Goal: Information Seeking & Learning: Learn about a topic

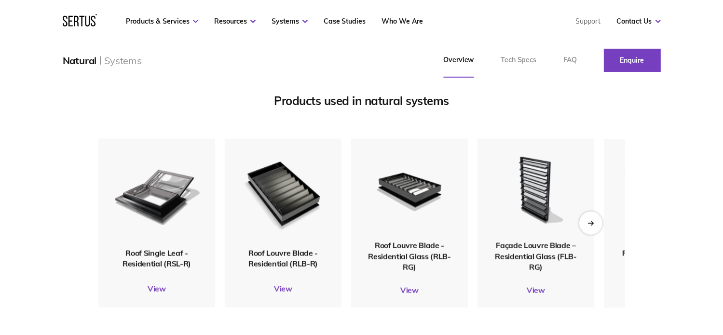
scroll to position [1110, 0]
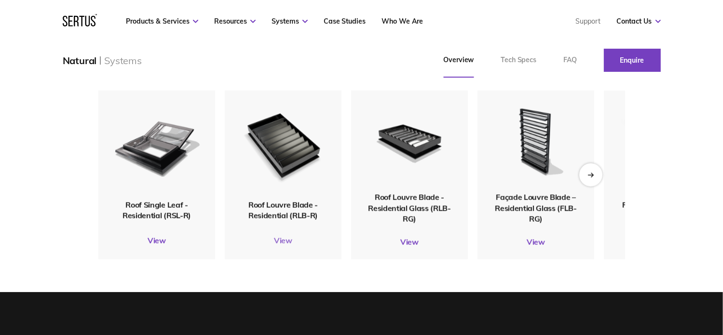
click at [282, 243] on link "View" at bounding box center [283, 241] width 117 height 10
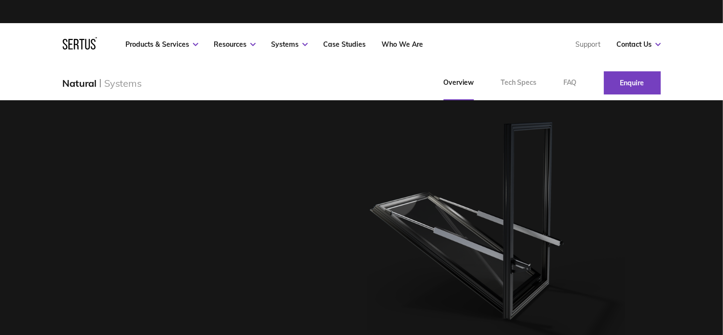
scroll to position [1110, 0]
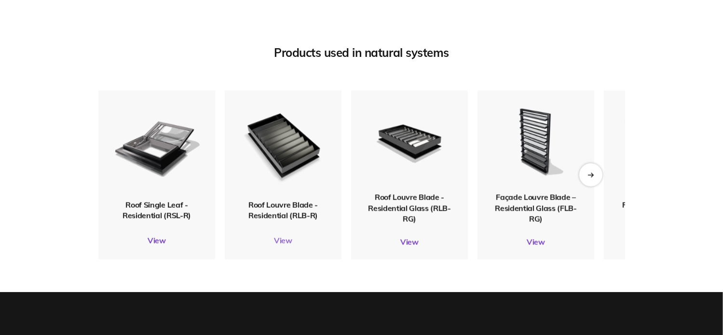
click at [289, 241] on link "View" at bounding box center [283, 241] width 117 height 10
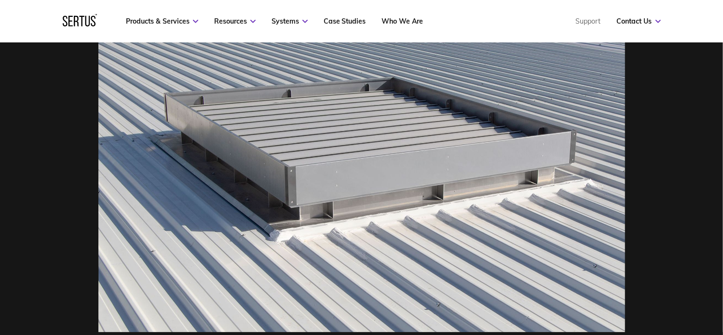
scroll to position [193, 0]
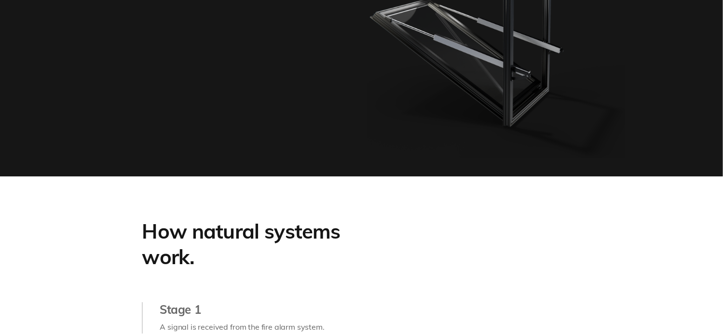
scroll to position [1110, 0]
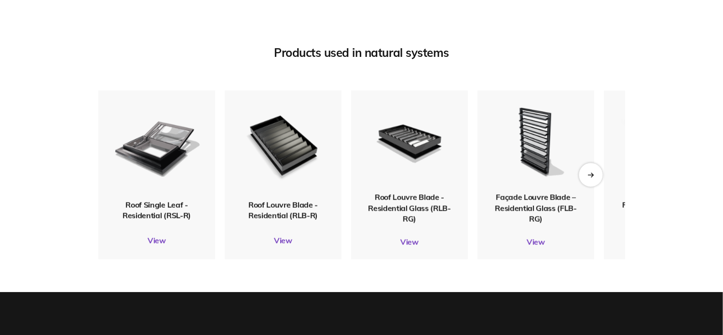
click at [588, 175] on icon "Next slide" at bounding box center [590, 175] width 5 height 0
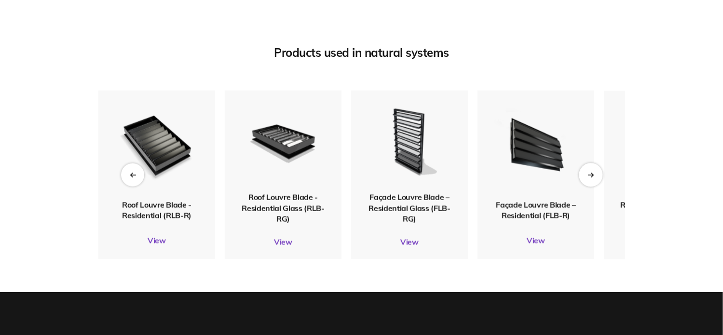
click at [588, 175] on icon "Next slide" at bounding box center [590, 175] width 5 height 0
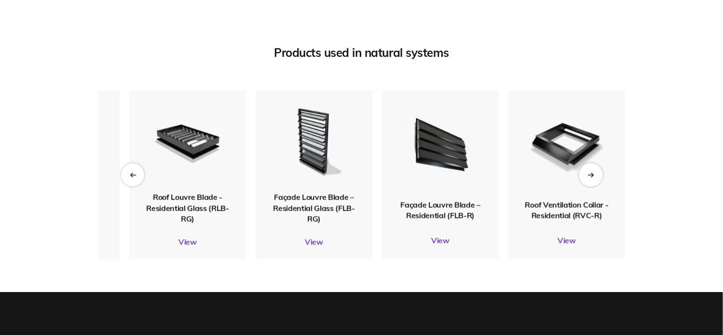
click at [588, 175] on icon "Next slide" at bounding box center [590, 175] width 5 height 0
click at [591, 174] on icon "Next slide" at bounding box center [591, 174] width 6 height 5
click at [129, 177] on icon "Previous slide" at bounding box center [132, 174] width 6 height 5
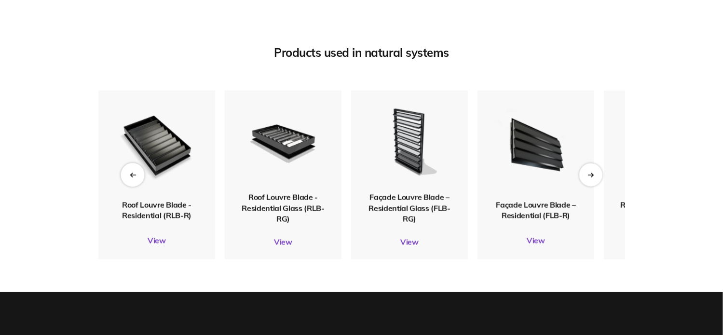
click at [129, 177] on icon "Previous slide" at bounding box center [132, 174] width 6 height 5
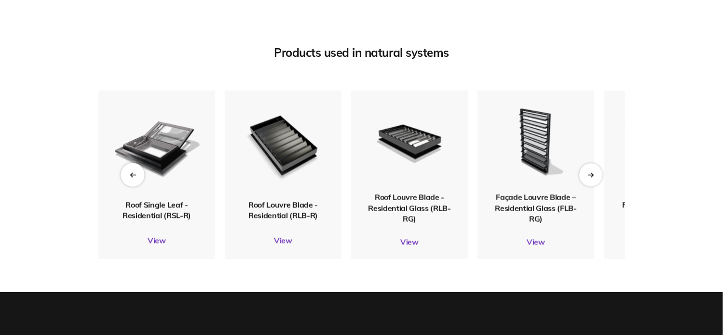
click at [129, 177] on icon "Previous slide" at bounding box center [132, 174] width 6 height 5
click at [286, 167] on img at bounding box center [283, 144] width 94 height 111
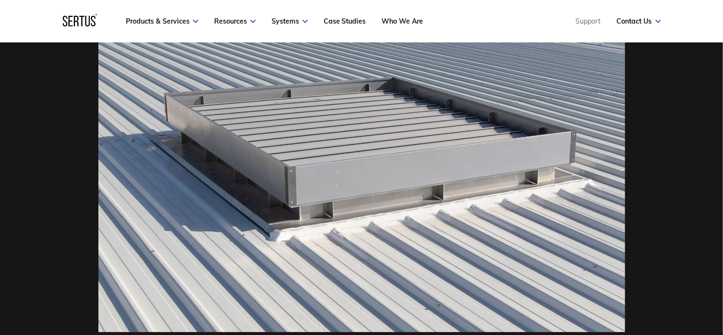
scroll to position [193, 0]
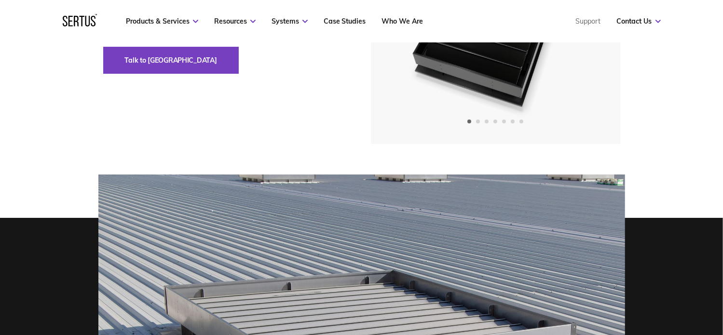
scroll to position [1110, 0]
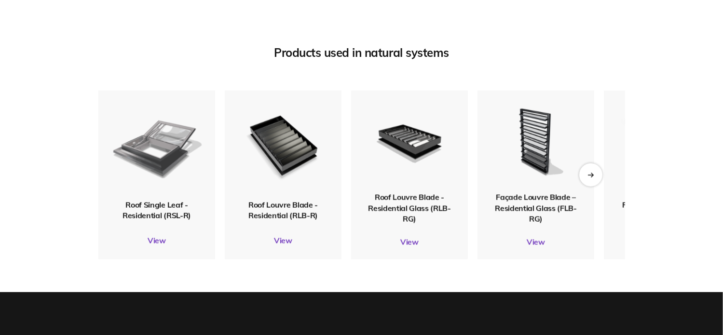
click at [170, 181] on img at bounding box center [156, 145] width 92 height 108
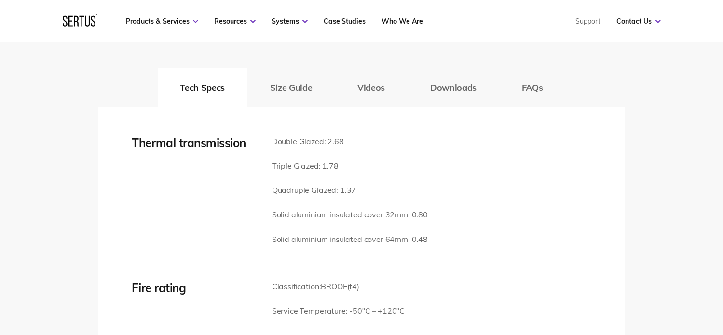
scroll to position [1351, 0]
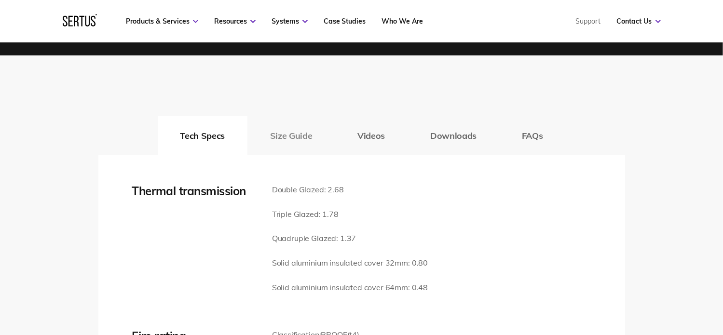
click at [299, 139] on button "Size Guide" at bounding box center [291, 135] width 87 height 39
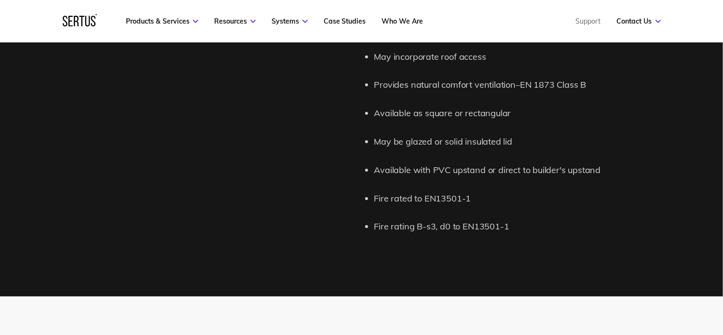
scroll to position [1061, 0]
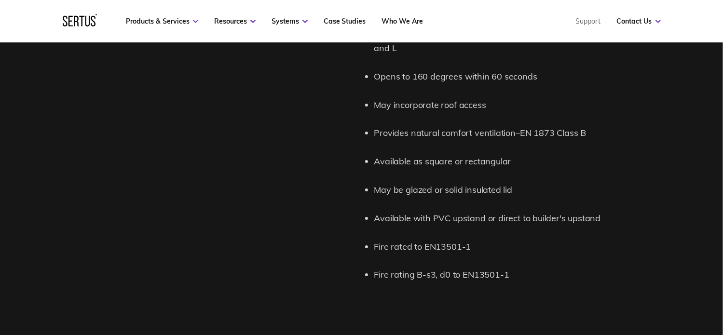
scroll to position [1110, 0]
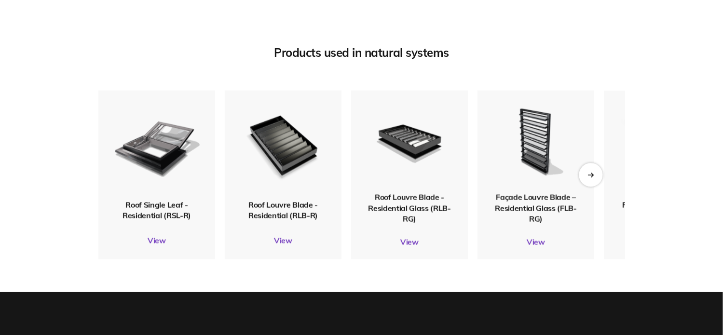
click at [584, 182] on div "Next slide" at bounding box center [591, 175] width 24 height 24
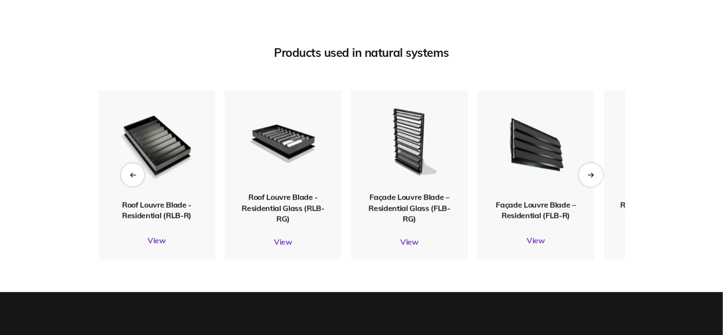
click at [584, 182] on div "Next slide" at bounding box center [591, 175] width 24 height 24
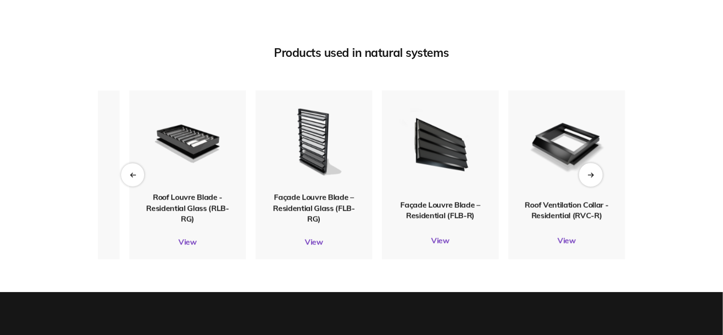
click at [584, 182] on div "Next slide" at bounding box center [591, 175] width 24 height 24
click at [591, 179] on div "Next slide" at bounding box center [591, 175] width 24 height 24
click at [131, 173] on icon "Previous slide" at bounding box center [132, 174] width 6 height 5
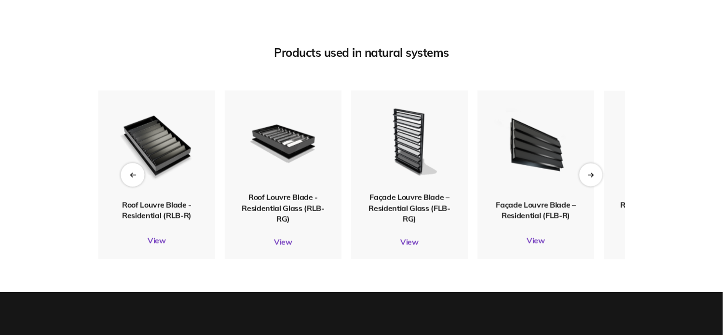
click at [131, 173] on icon "Previous slide" at bounding box center [132, 174] width 6 height 5
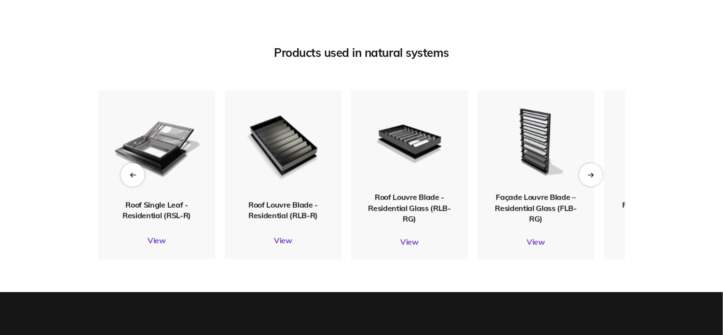
click at [131, 173] on icon "Previous slide" at bounding box center [132, 174] width 6 height 5
click at [135, 170] on div "Previous slide" at bounding box center [133, 175] width 24 height 24
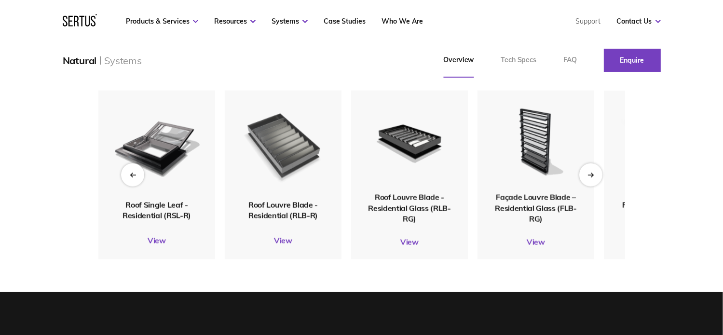
click at [274, 171] on img at bounding box center [283, 144] width 94 height 111
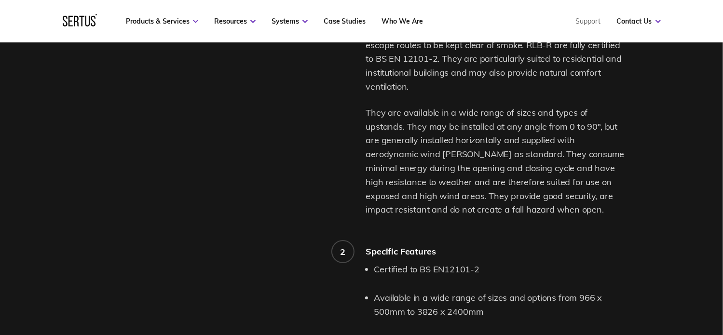
scroll to position [868, 0]
